Goal: Transaction & Acquisition: Download file/media

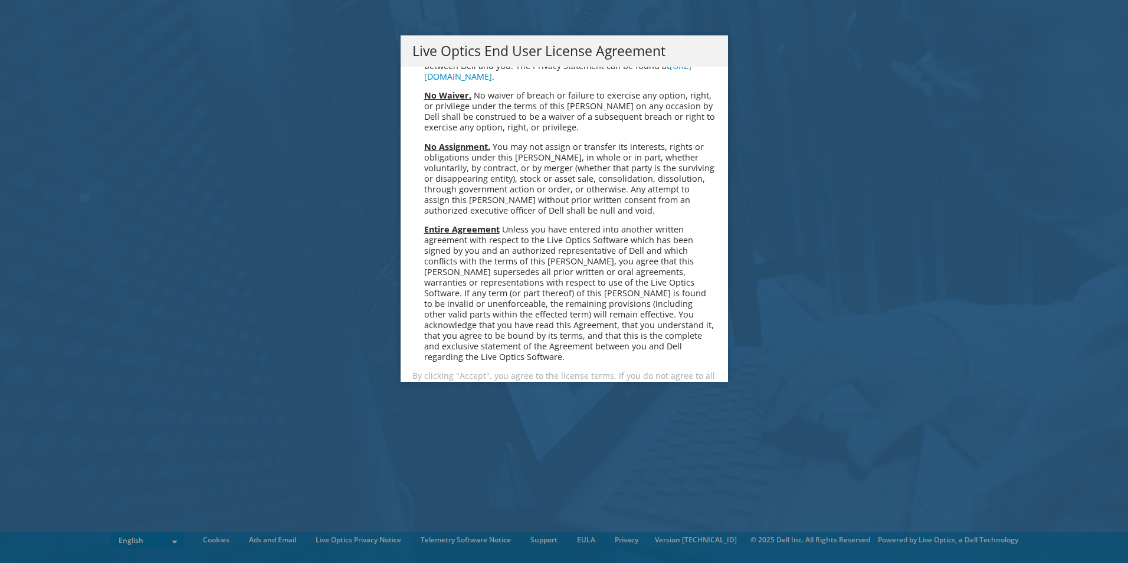
scroll to position [4460, 0]
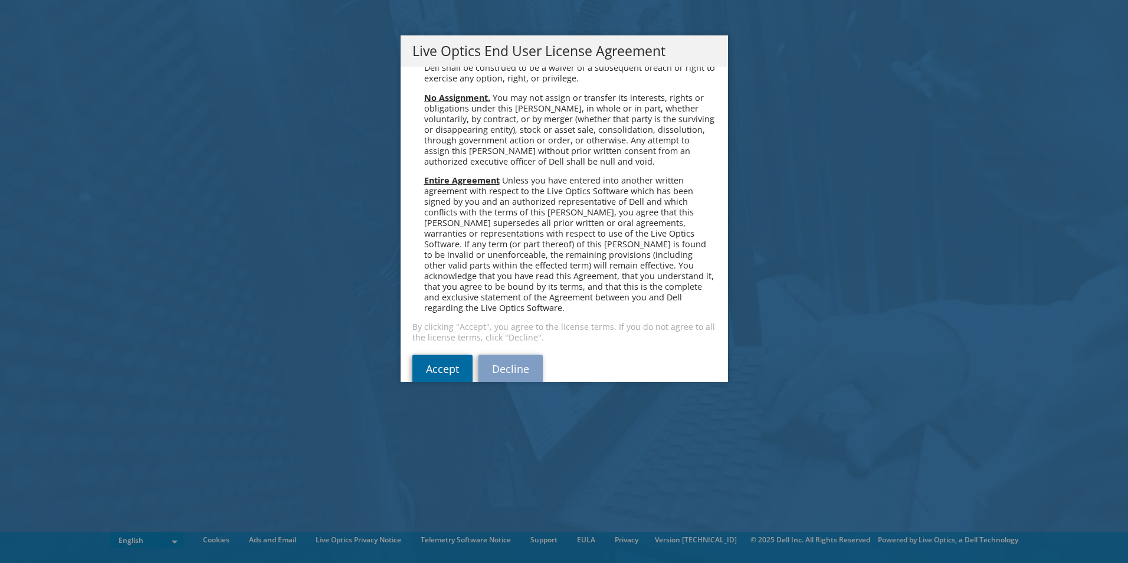
click at [439, 354] on link "Accept" at bounding box center [442, 368] width 60 height 28
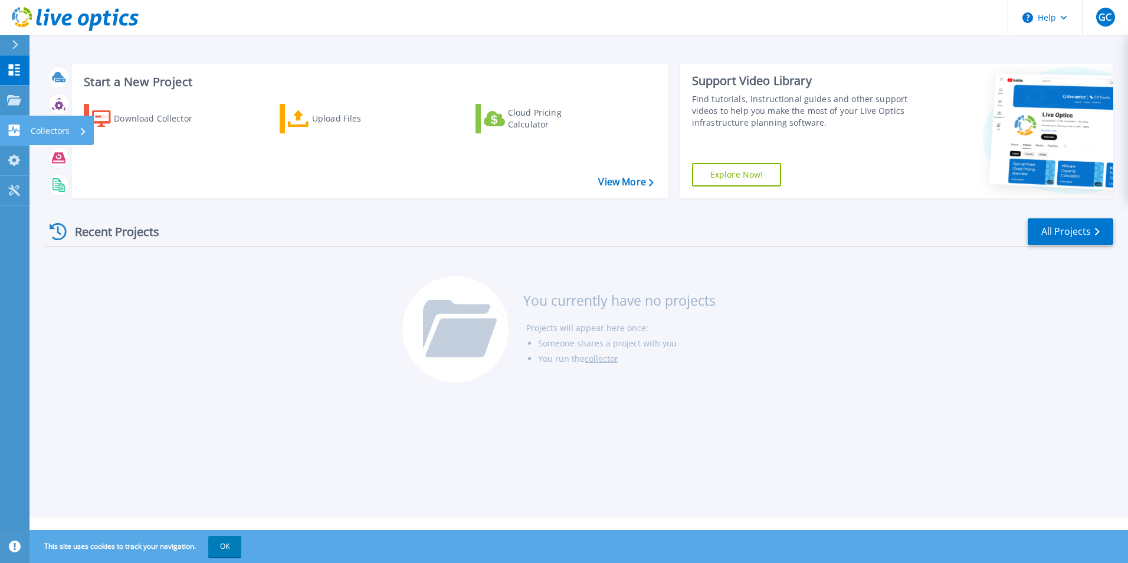
click at [54, 131] on p "Collectors" at bounding box center [50, 131] width 39 height 31
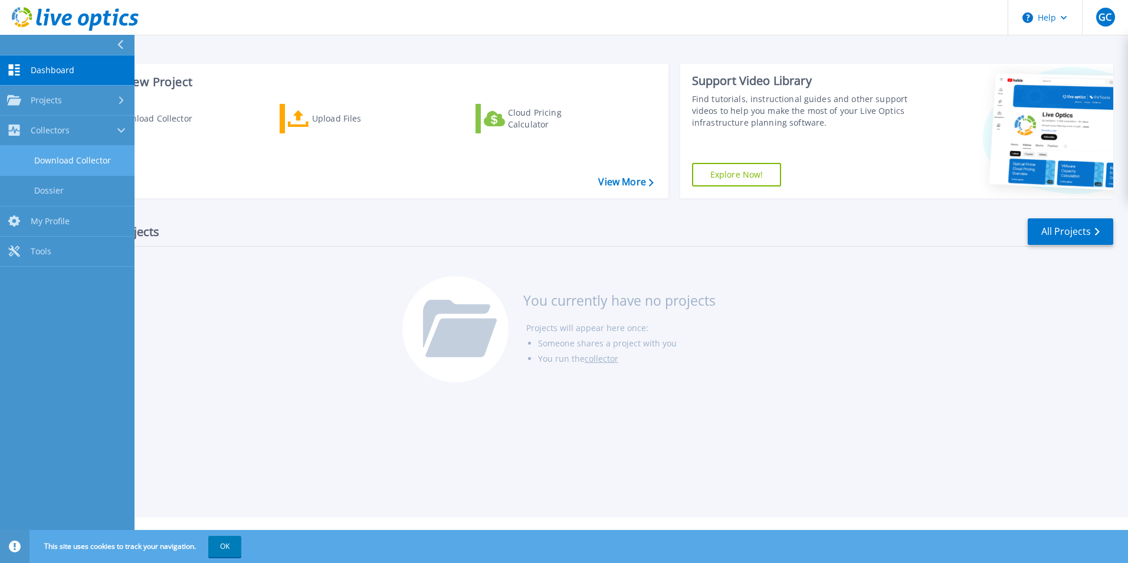
click at [82, 157] on link "Download Collector" at bounding box center [67, 161] width 134 height 30
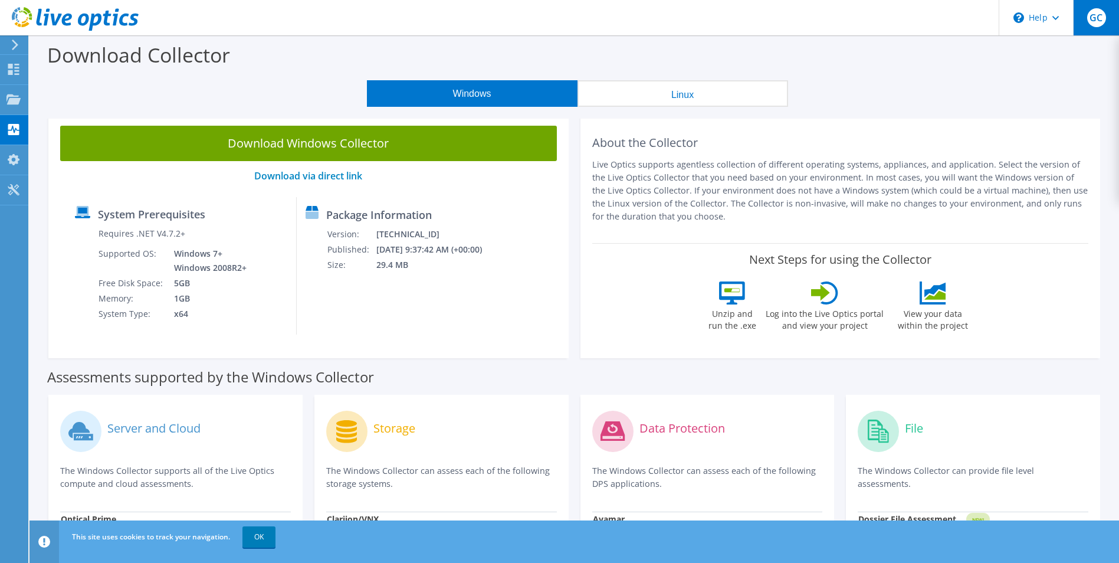
click at [1097, 25] on span "GC" at bounding box center [1096, 17] width 19 height 19
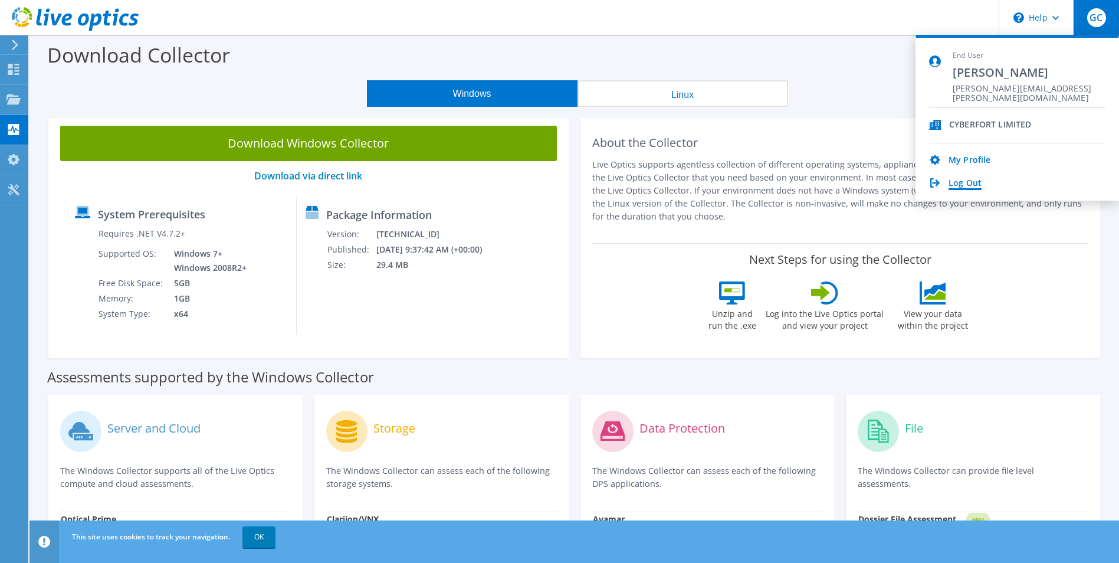
click at [968, 186] on link "Log Out" at bounding box center [964, 183] width 33 height 11
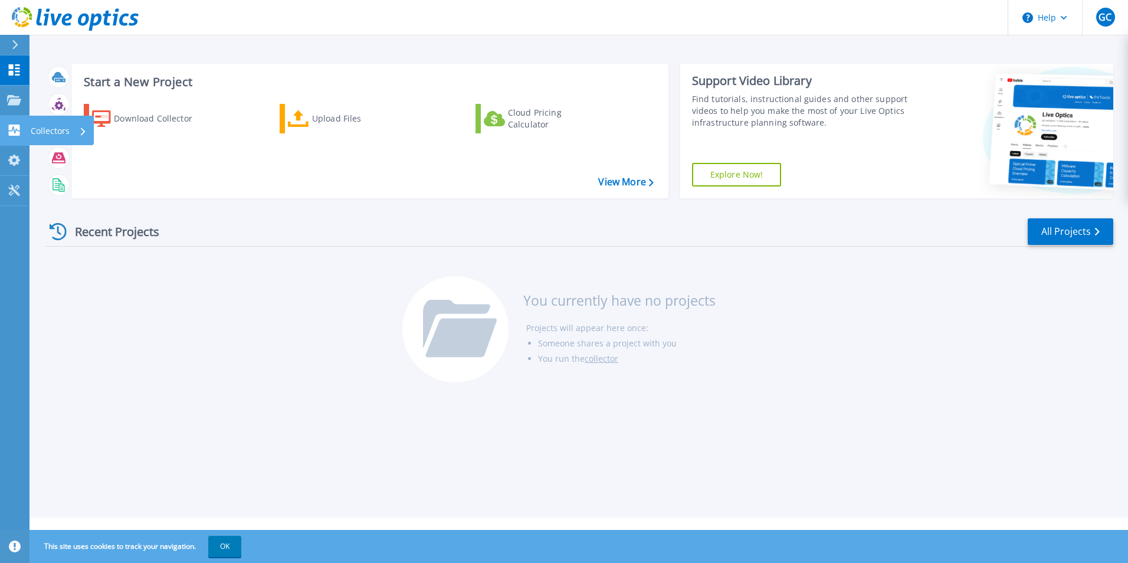
click at [54, 128] on p "Collectors" at bounding box center [50, 131] width 39 height 31
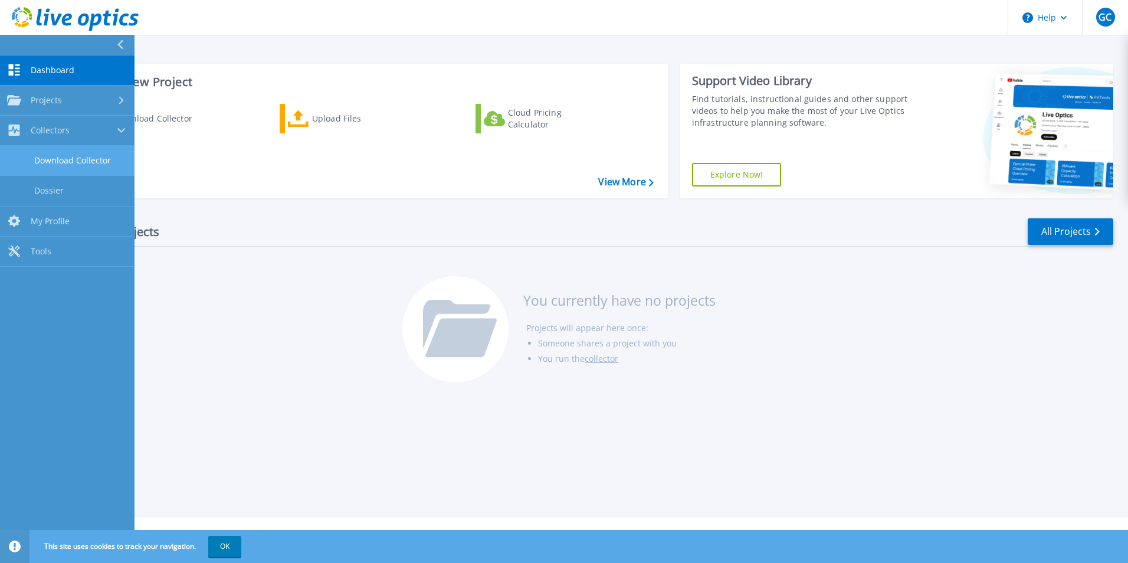
click at [68, 159] on link "Download Collector" at bounding box center [67, 161] width 134 height 30
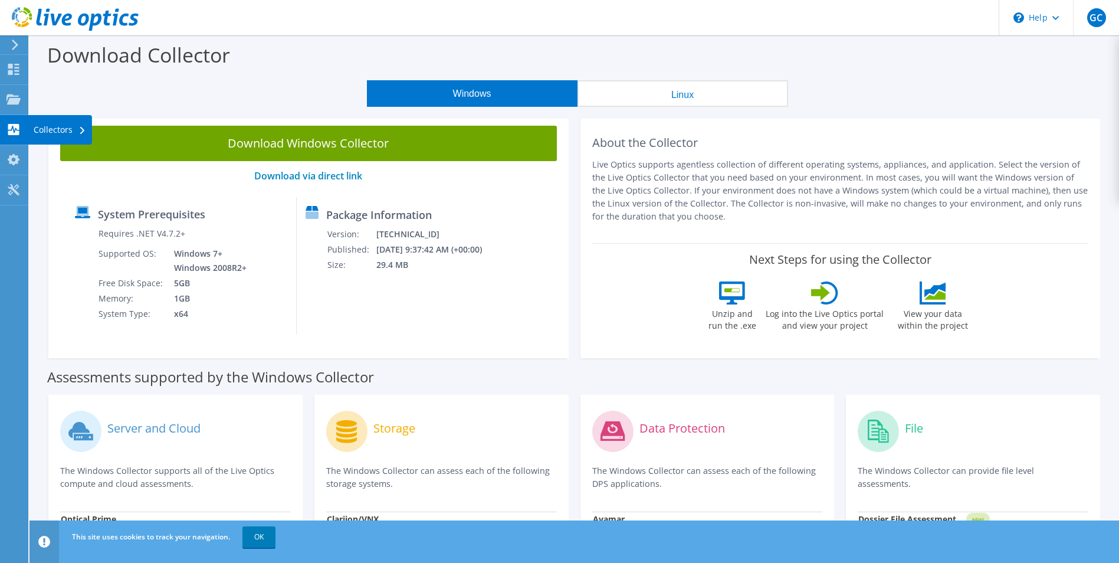
click at [50, 132] on div "Collectors" at bounding box center [60, 129] width 64 height 29
